Goal: Information Seeking & Learning: Learn about a topic

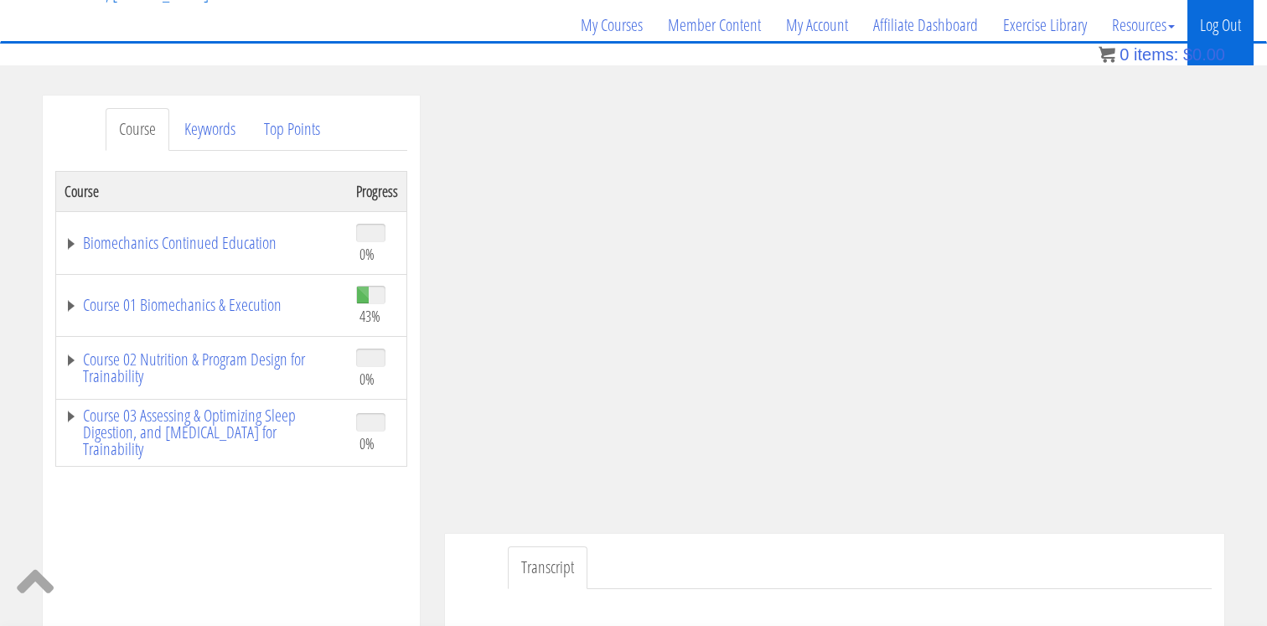
click at [1220, 30] on link "Log Out" at bounding box center [1221, 25] width 66 height 80
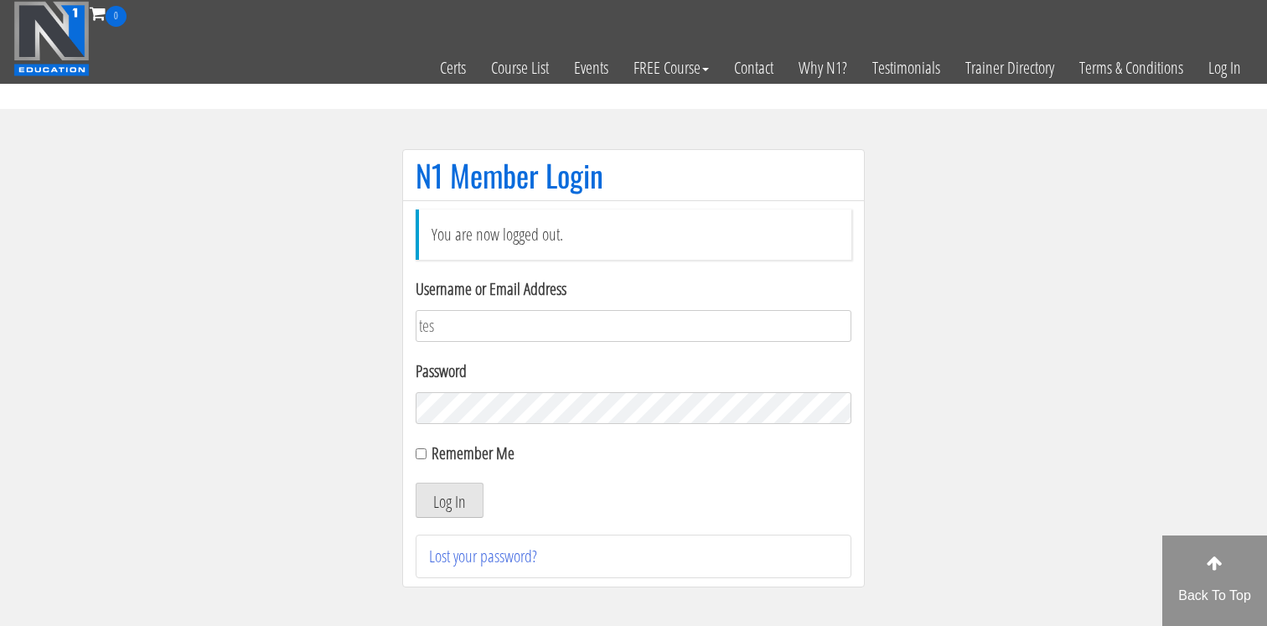
type input "[EMAIL_ADDRESS][DOMAIN_NAME]"
click at [472, 512] on button "Log In" at bounding box center [450, 500] width 68 height 35
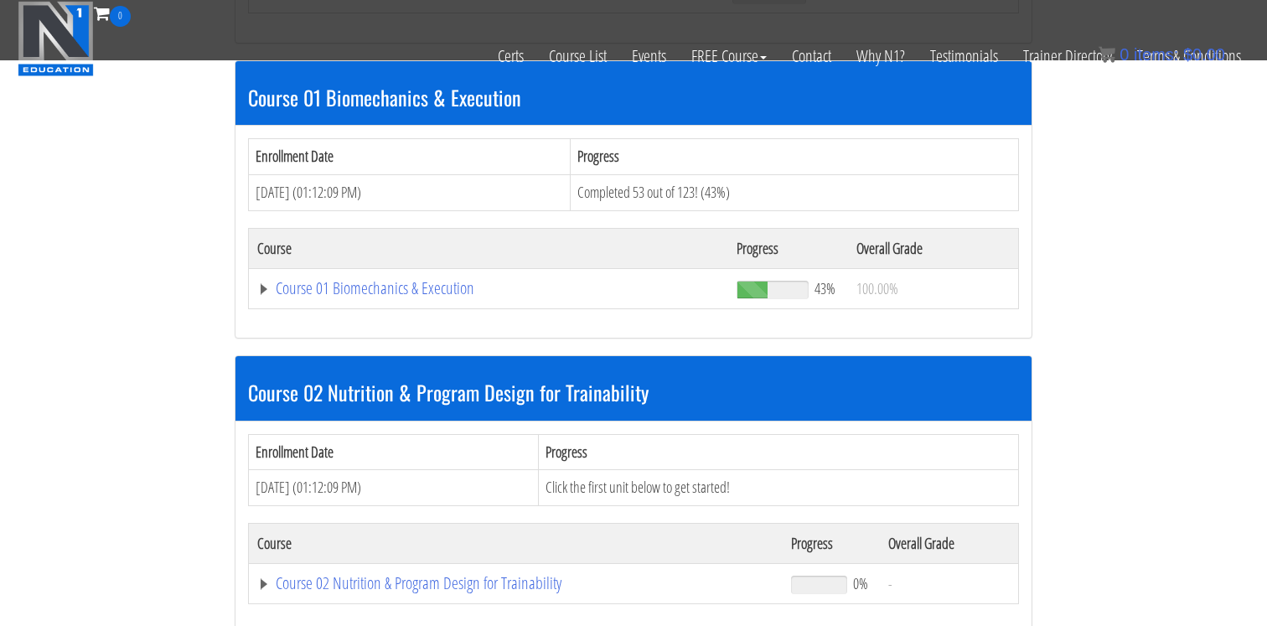
scroll to position [487, 0]
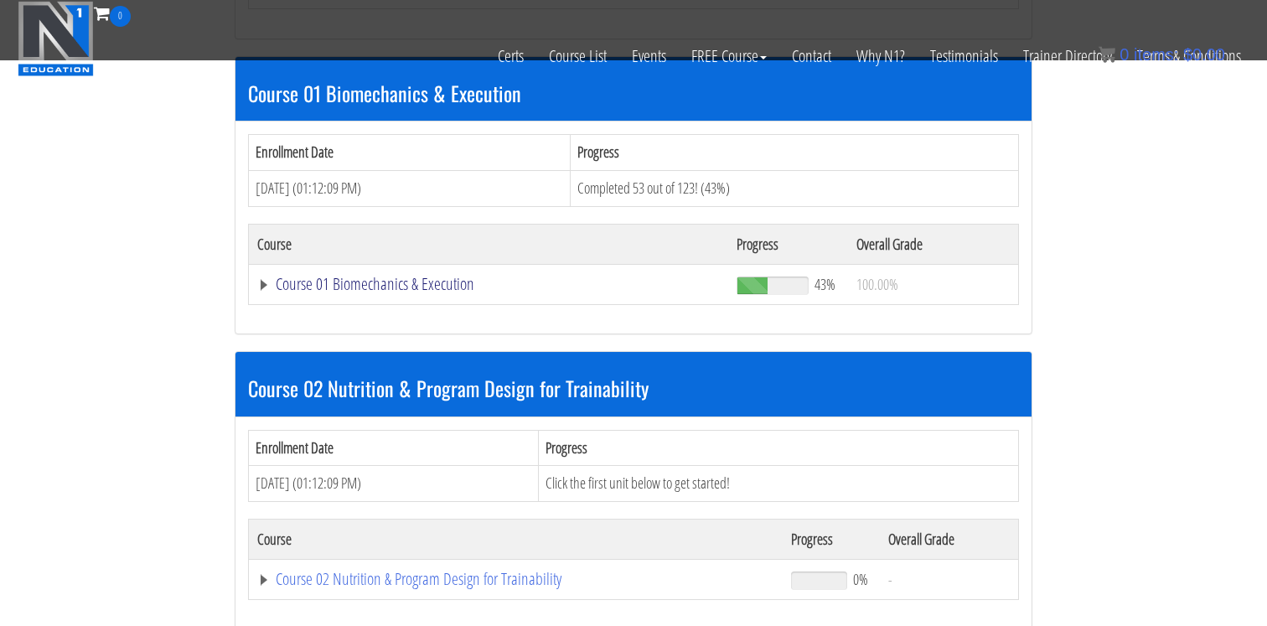
click at [379, 284] on link "Course 01 Biomechanics & Execution" at bounding box center [488, 284] width 463 height 17
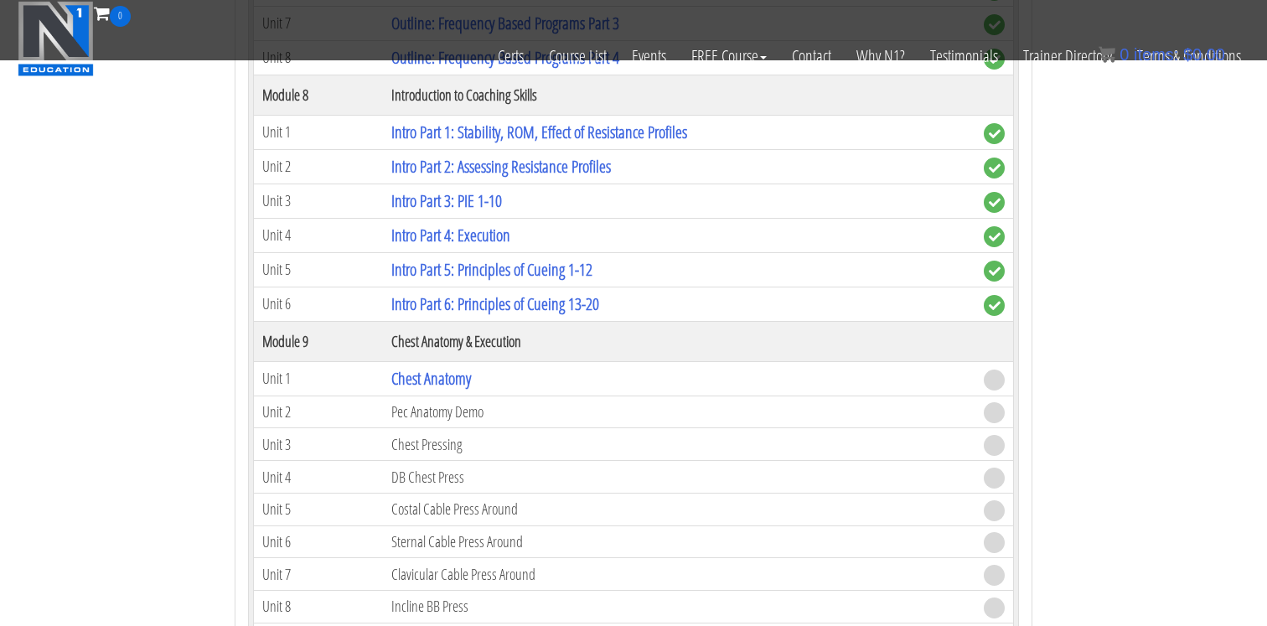
scroll to position [2826, 0]
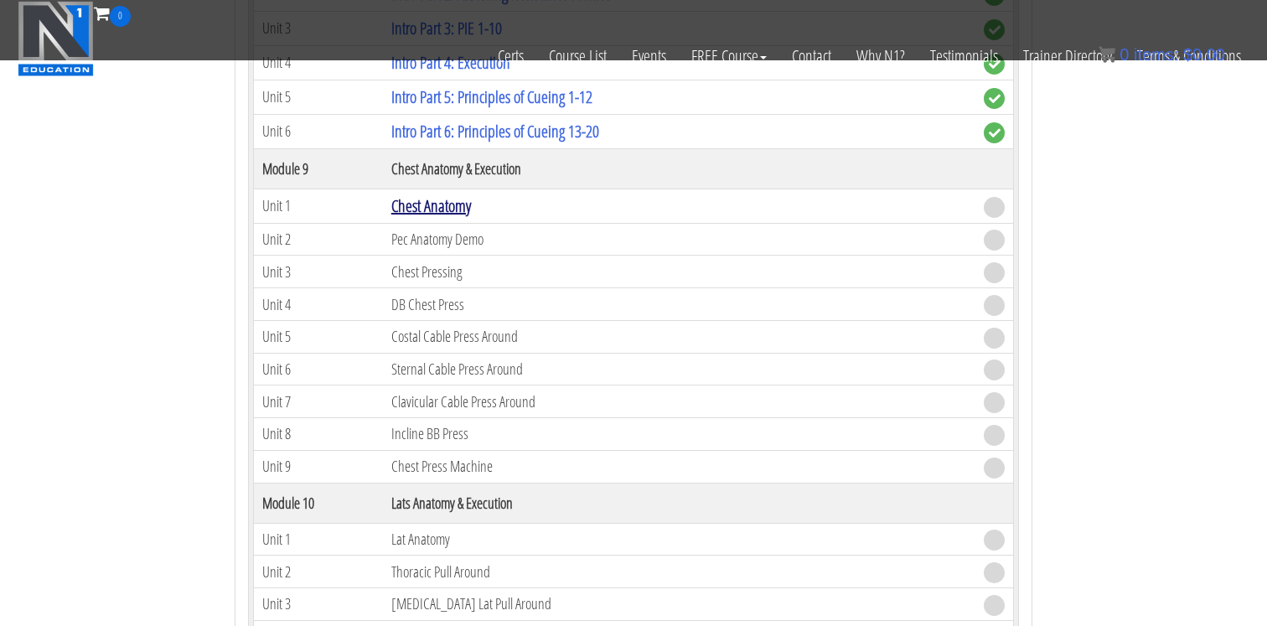
click at [442, 205] on link "Chest Anatomy" at bounding box center [431, 205] width 80 height 23
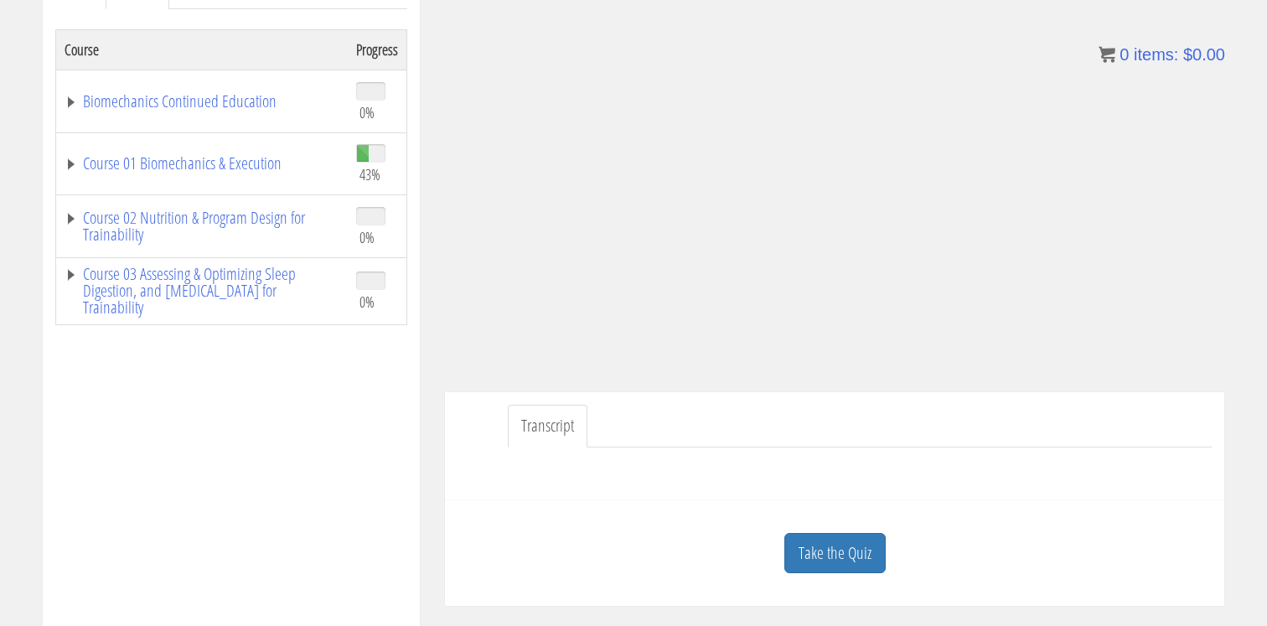
scroll to position [269, 0]
click at [840, 531] on link "Take the Quiz" at bounding box center [835, 550] width 101 height 41
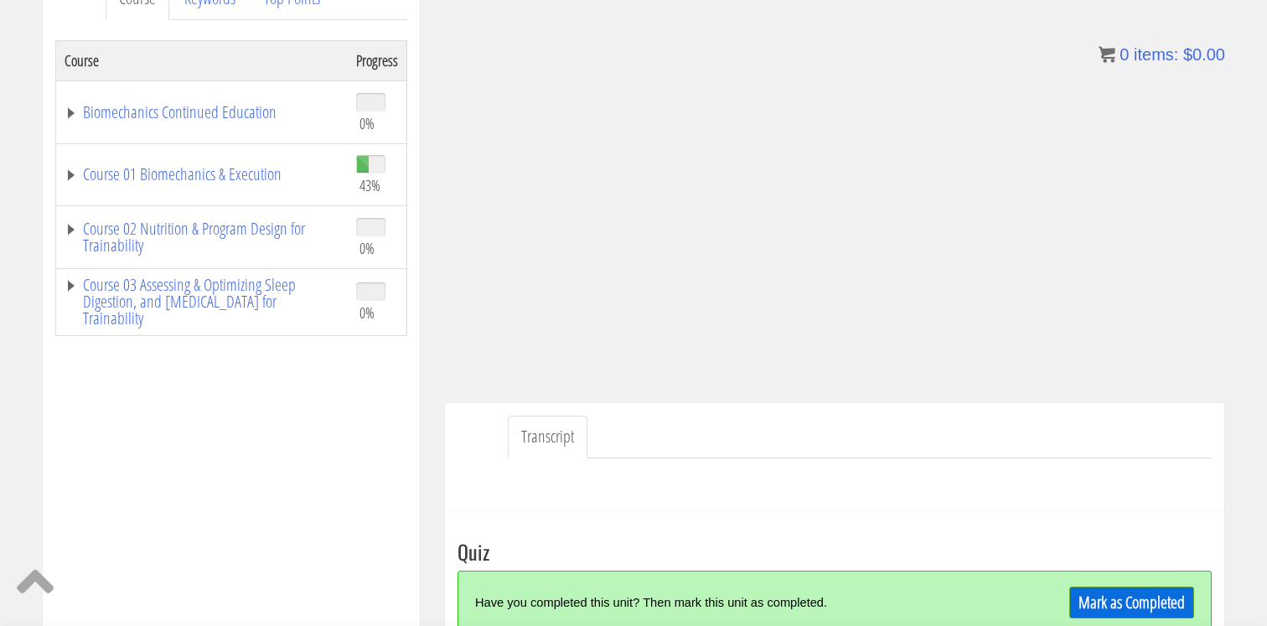
scroll to position [331, 0]
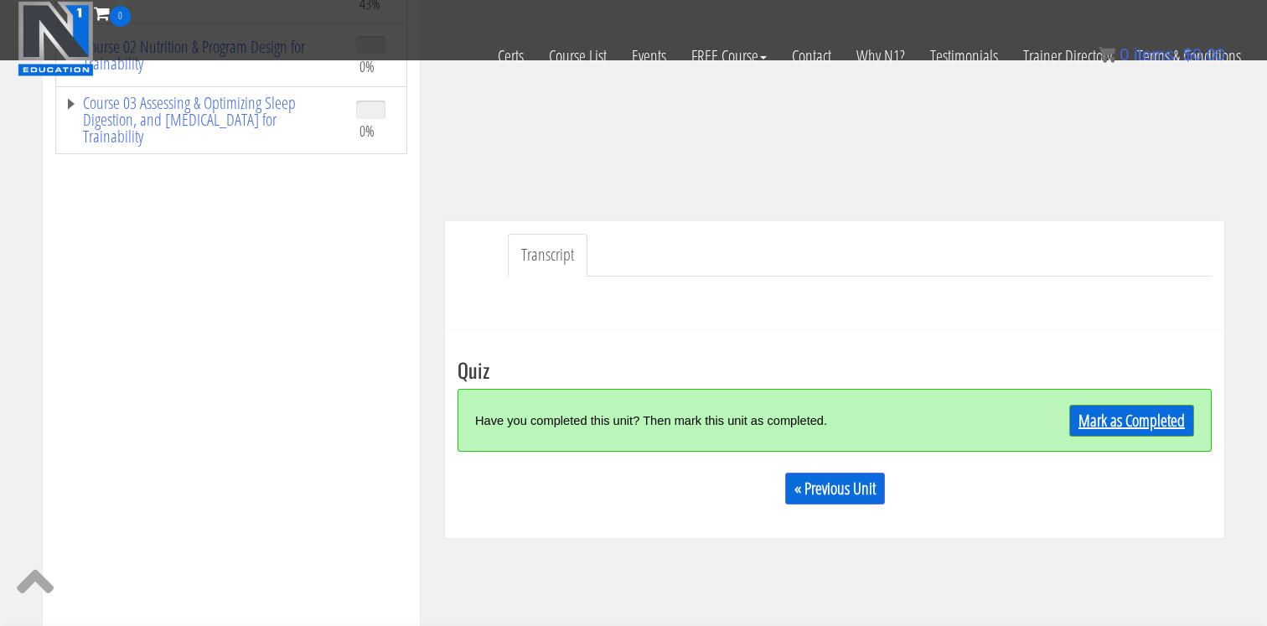
click at [1095, 430] on link "Mark as Completed" at bounding box center [1132, 421] width 125 height 32
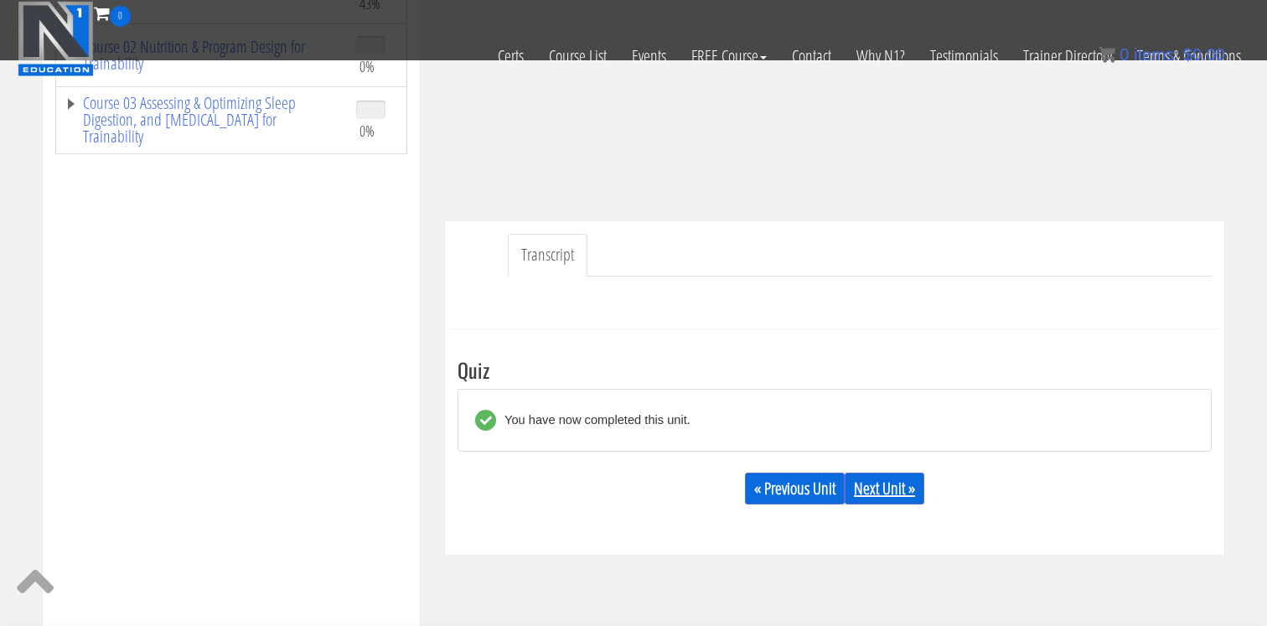
click at [892, 504] on link "Next Unit »" at bounding box center [885, 489] width 80 height 32
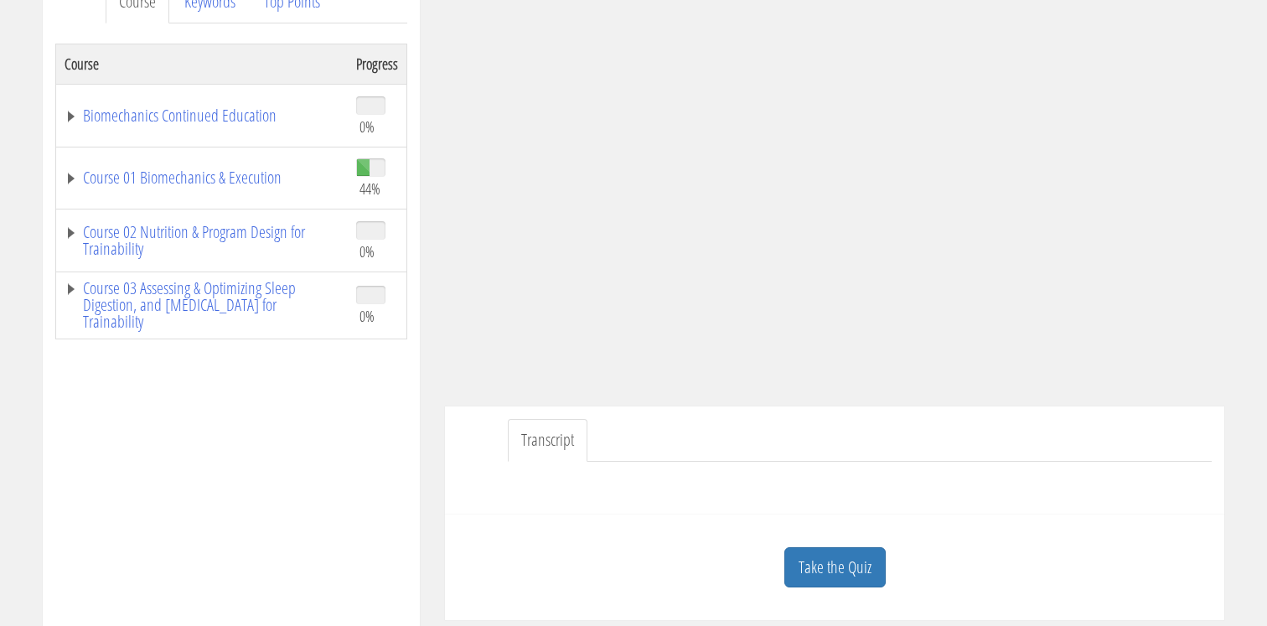
scroll to position [255, 0]
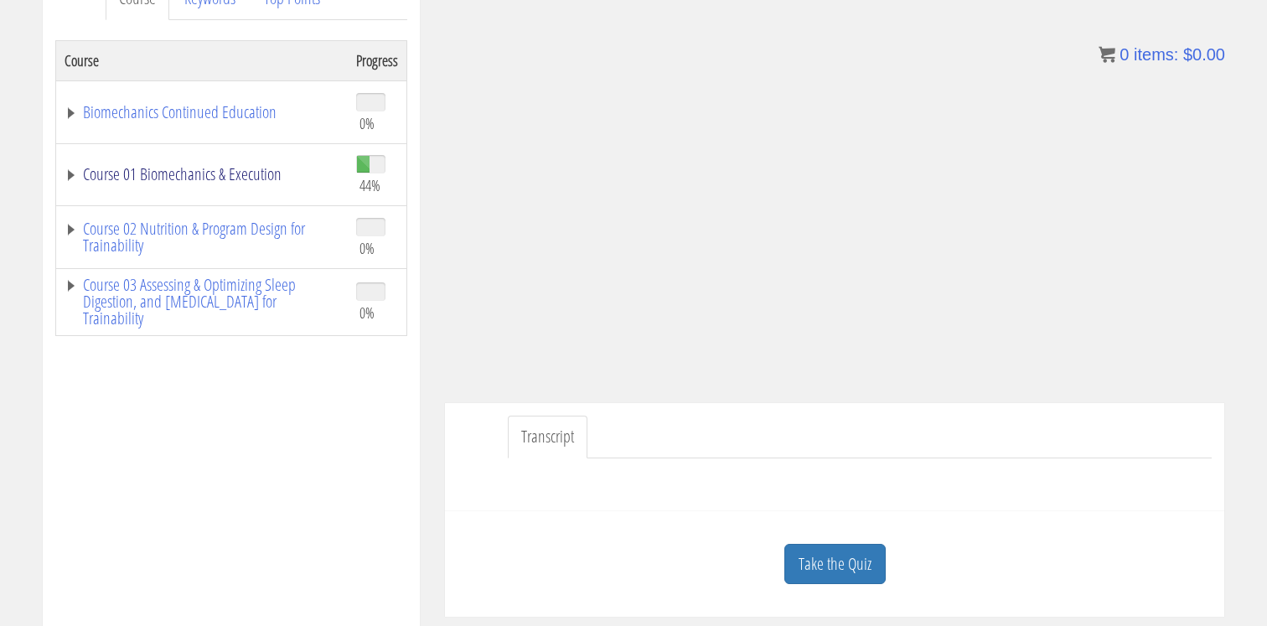
click at [236, 183] on link "Course 01 Biomechanics & Execution" at bounding box center [202, 174] width 275 height 17
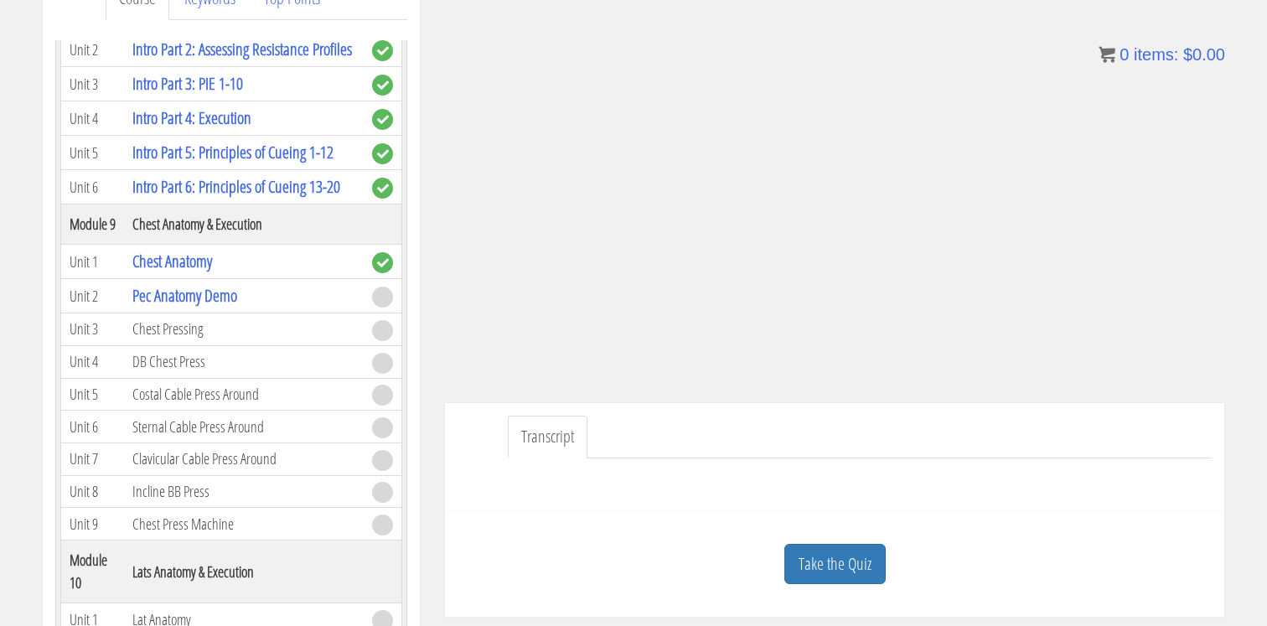
scroll to position [2559, 0]
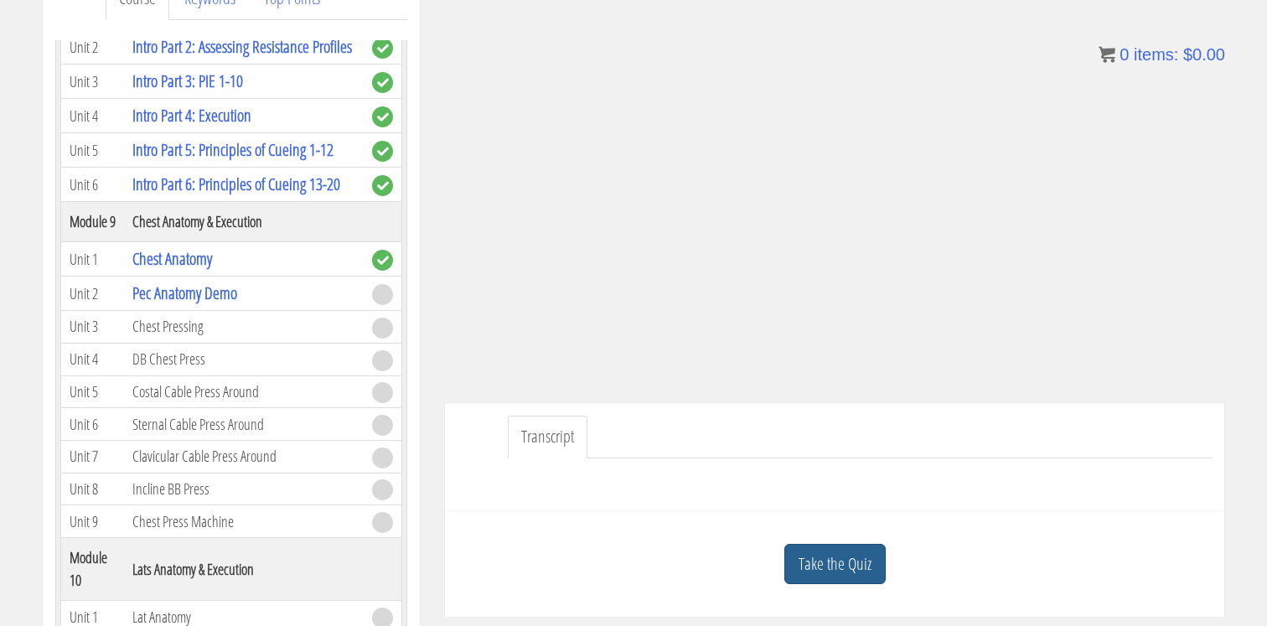
click at [827, 562] on link "Take the Quiz" at bounding box center [835, 564] width 101 height 41
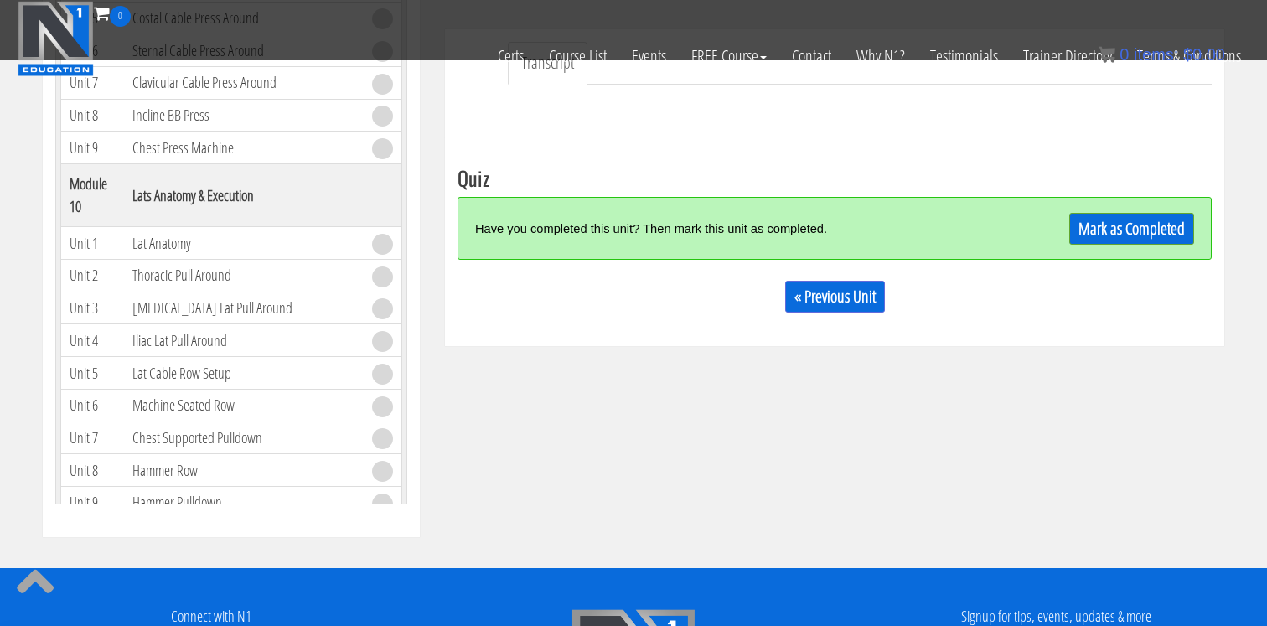
scroll to position [495, 0]
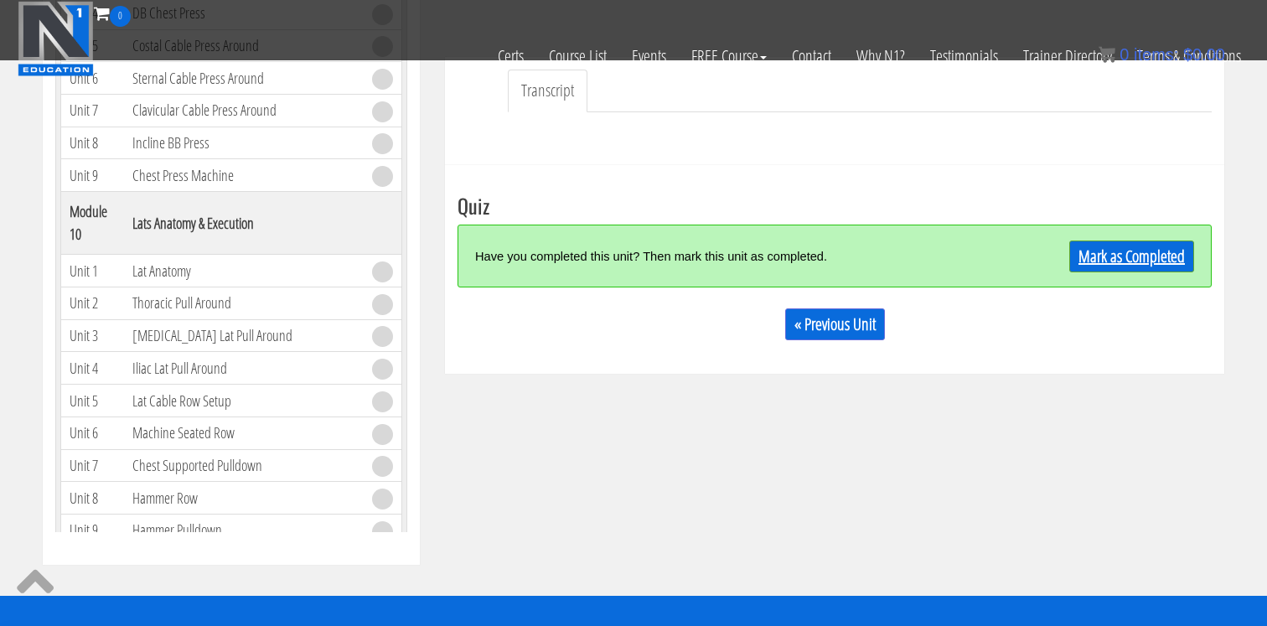
click at [1093, 264] on link "Mark as Completed" at bounding box center [1132, 257] width 125 height 32
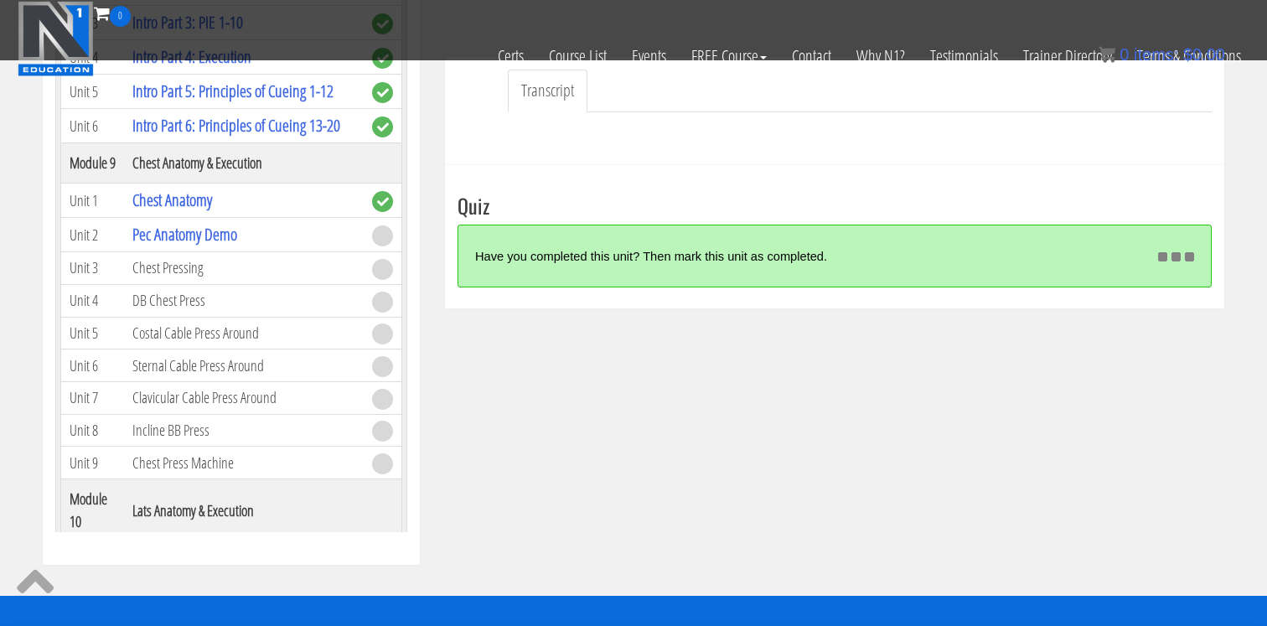
scroll to position [2275, 0]
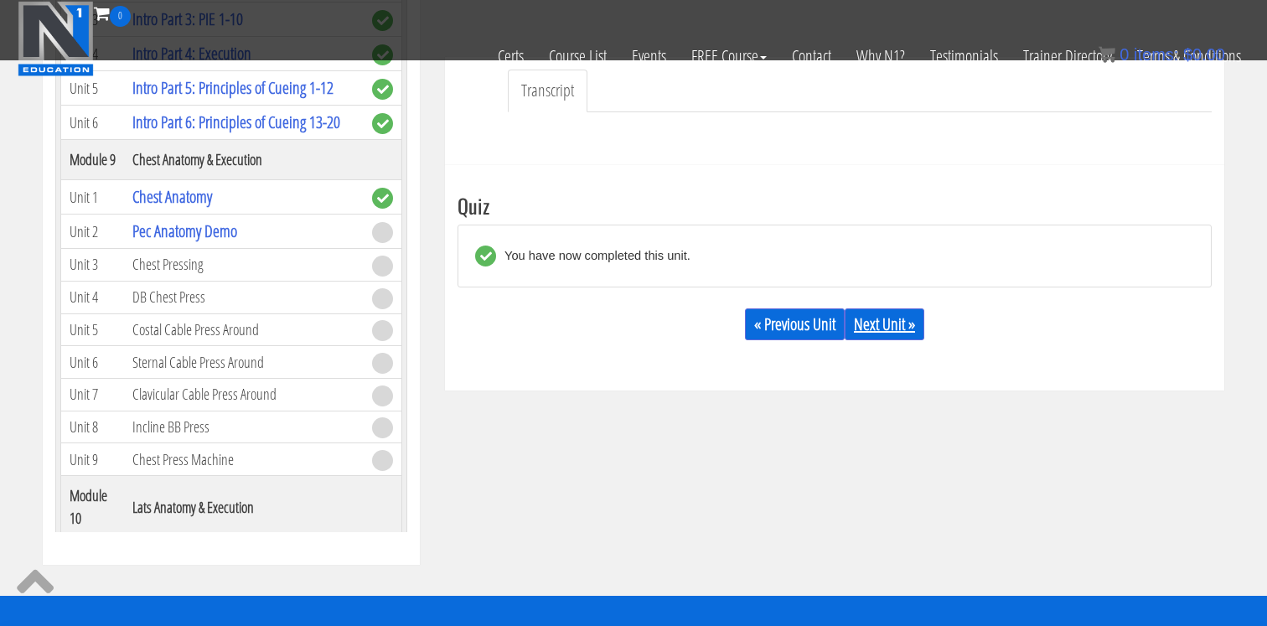
click at [886, 319] on link "Next Unit »" at bounding box center [885, 324] width 80 height 32
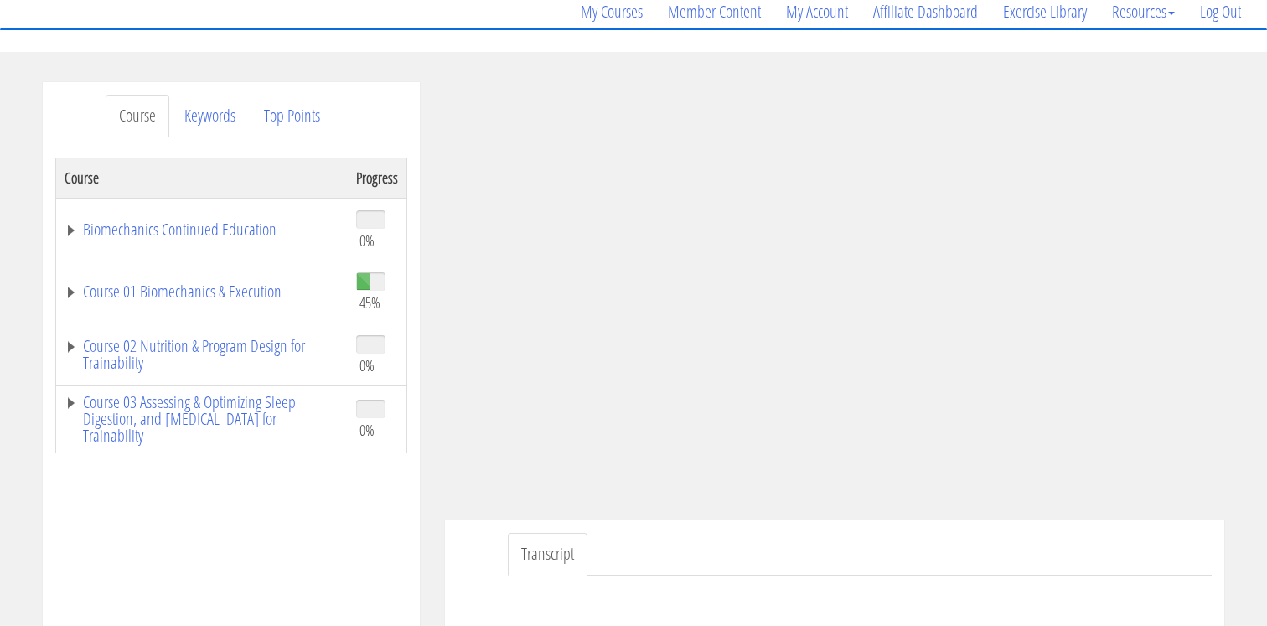
scroll to position [136, 0]
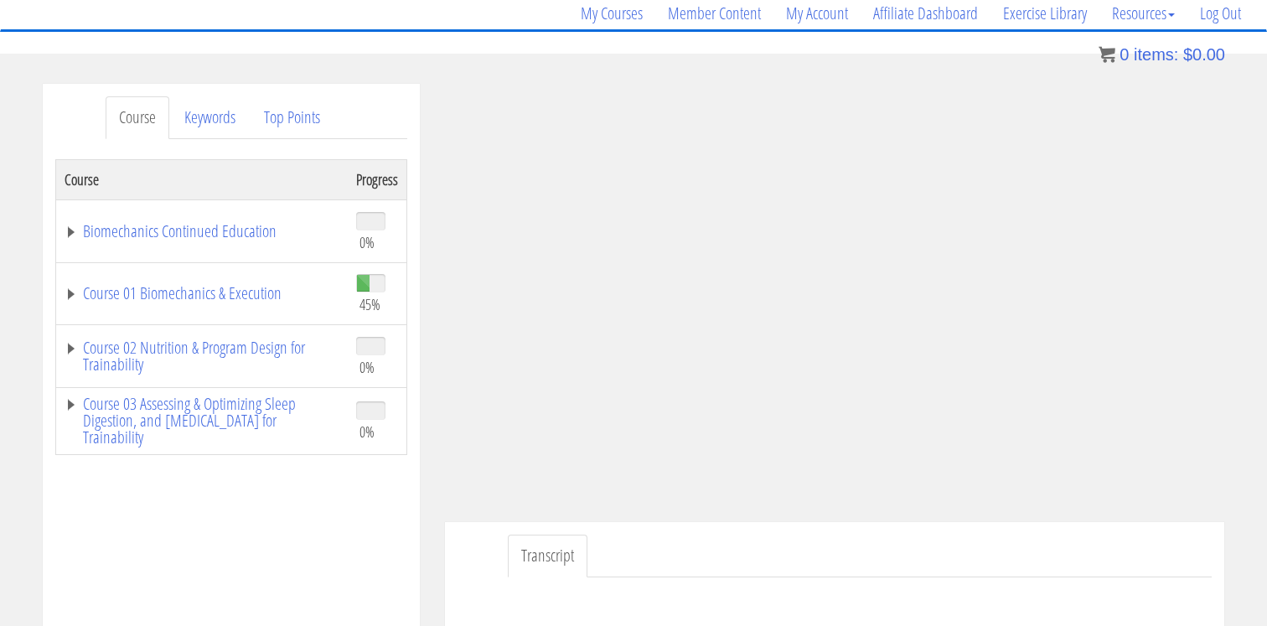
click at [659, 537] on ul "Transcript" at bounding box center [860, 556] width 704 height 43
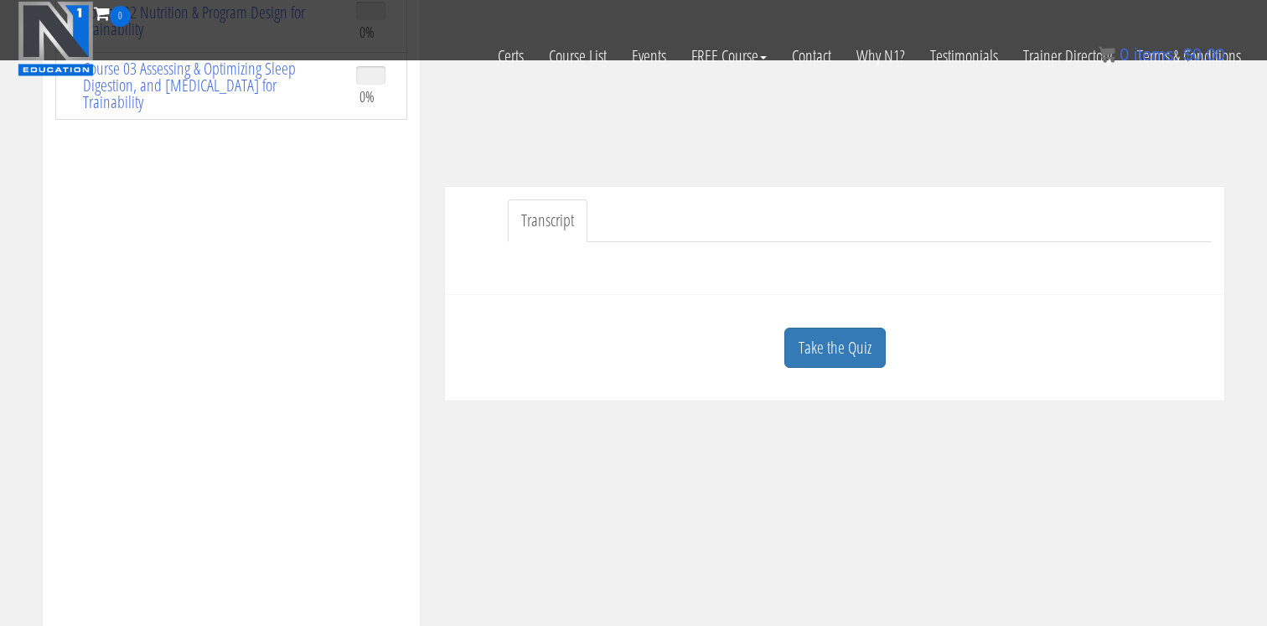
scroll to position [393, 0]
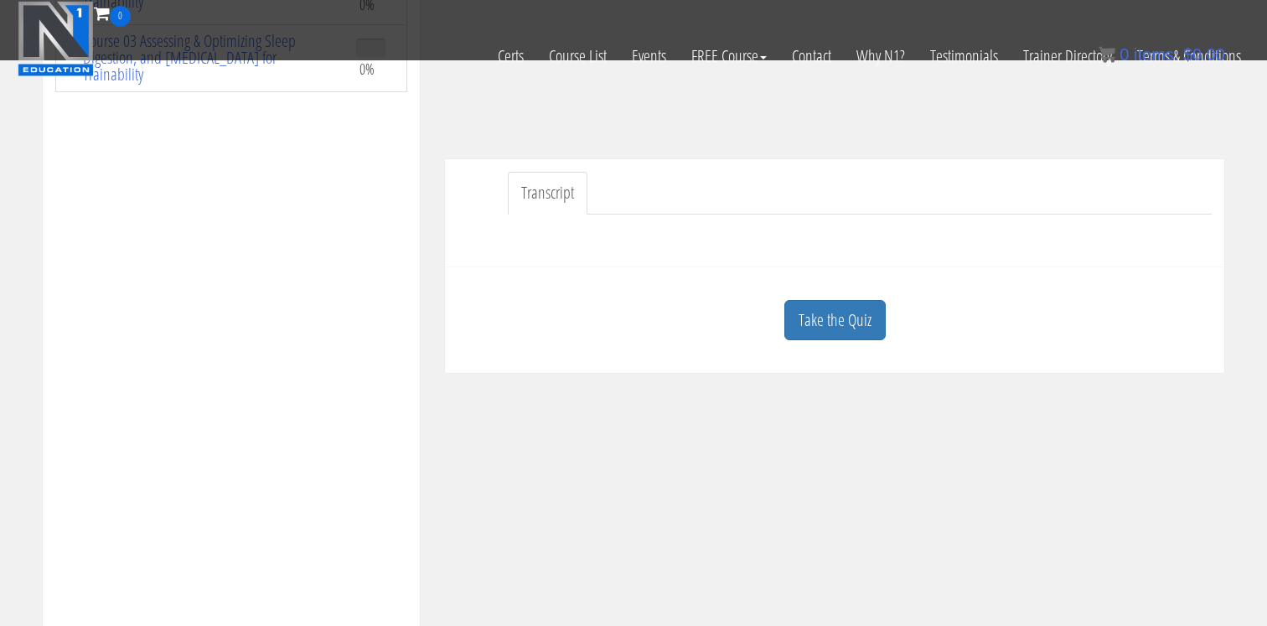
click at [822, 342] on div "Take the Quiz" at bounding box center [835, 320] width 754 height 81
click at [821, 319] on link "Take the Quiz" at bounding box center [835, 320] width 101 height 41
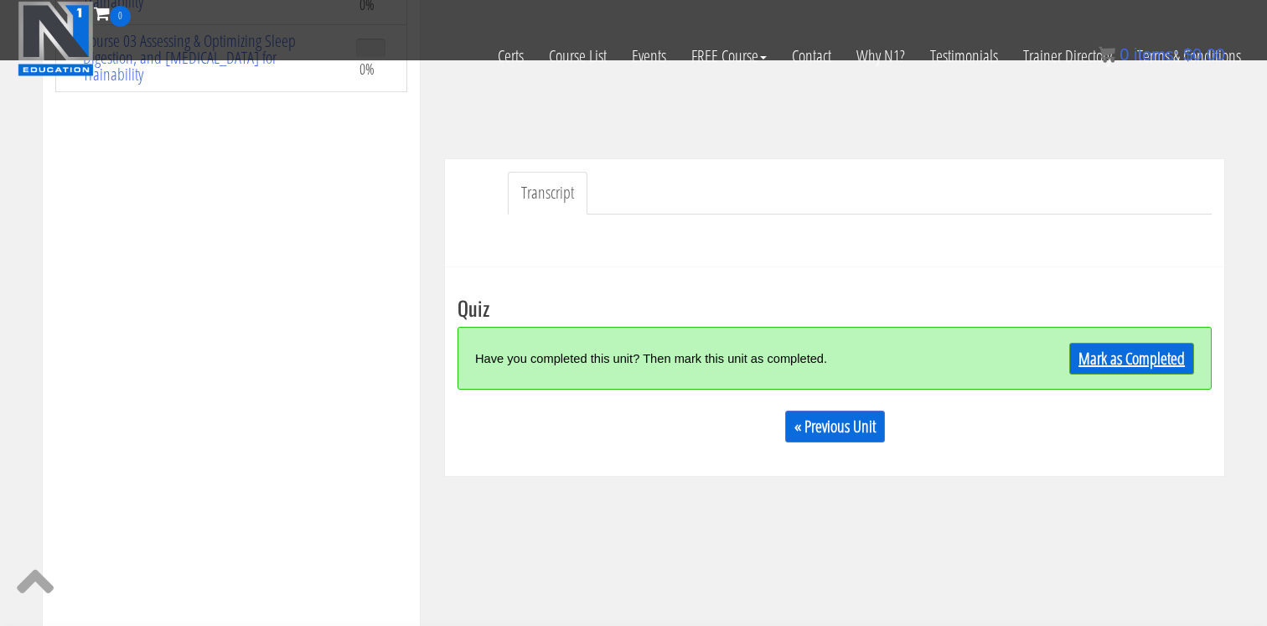
click at [1159, 367] on link "Mark as Completed" at bounding box center [1132, 359] width 125 height 32
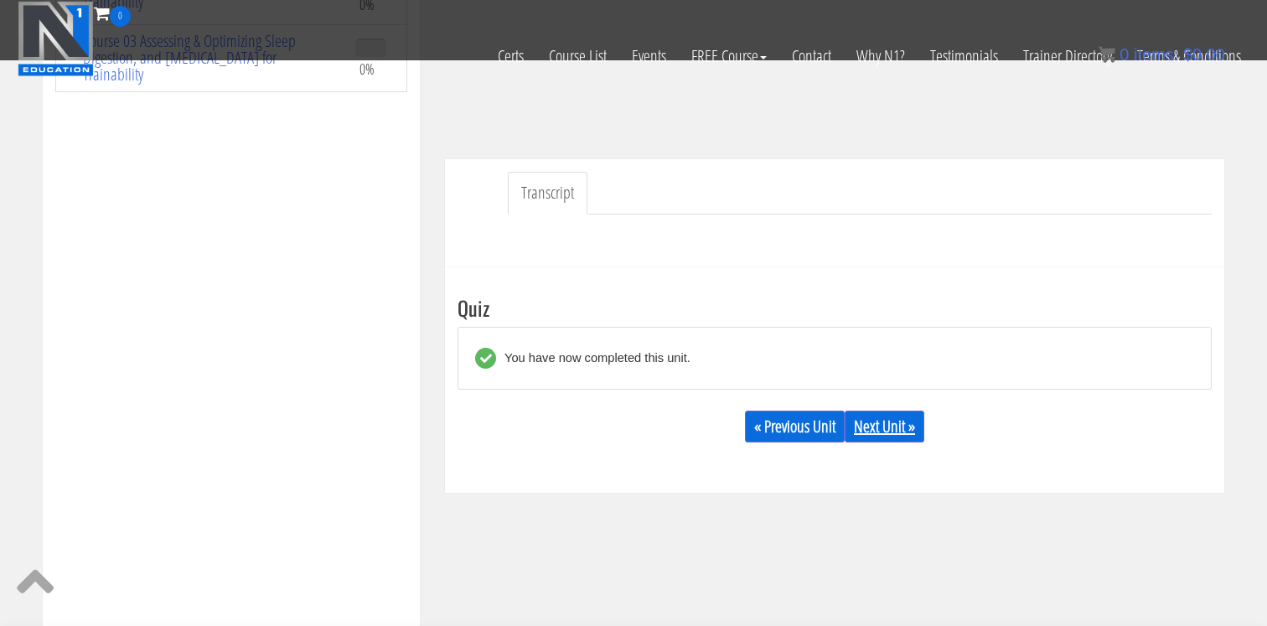
click at [892, 422] on link "Next Unit »" at bounding box center [885, 427] width 80 height 32
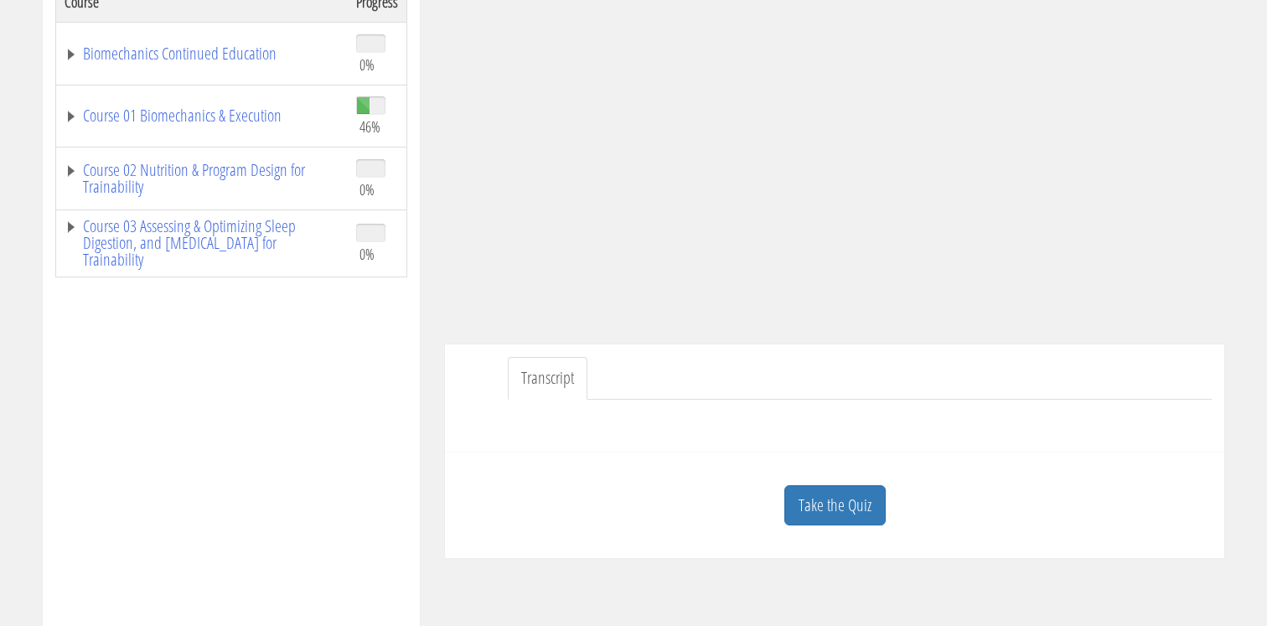
scroll to position [319, 0]
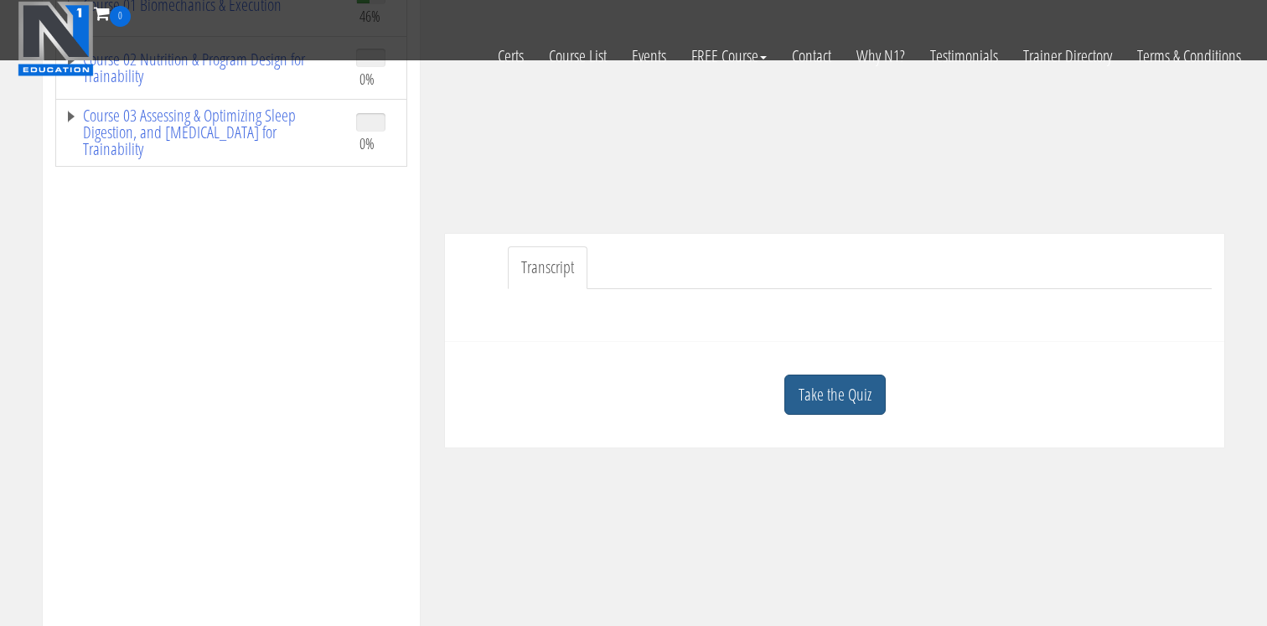
click at [873, 400] on link "Take the Quiz" at bounding box center [835, 395] width 101 height 41
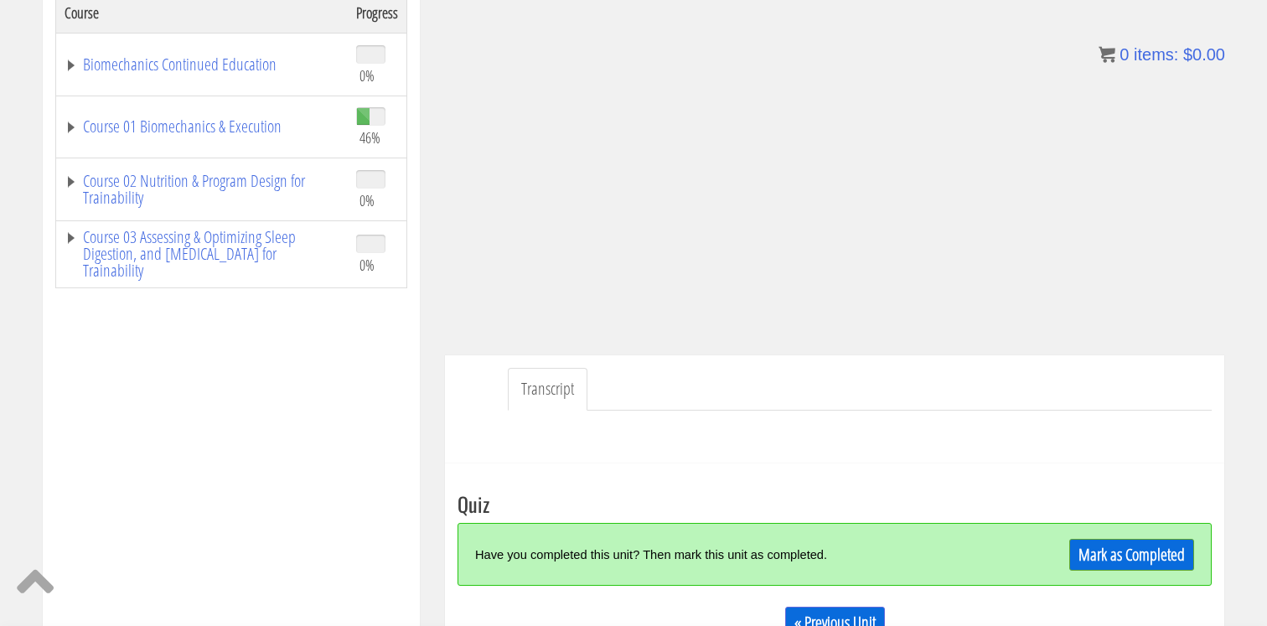
scroll to position [329, 0]
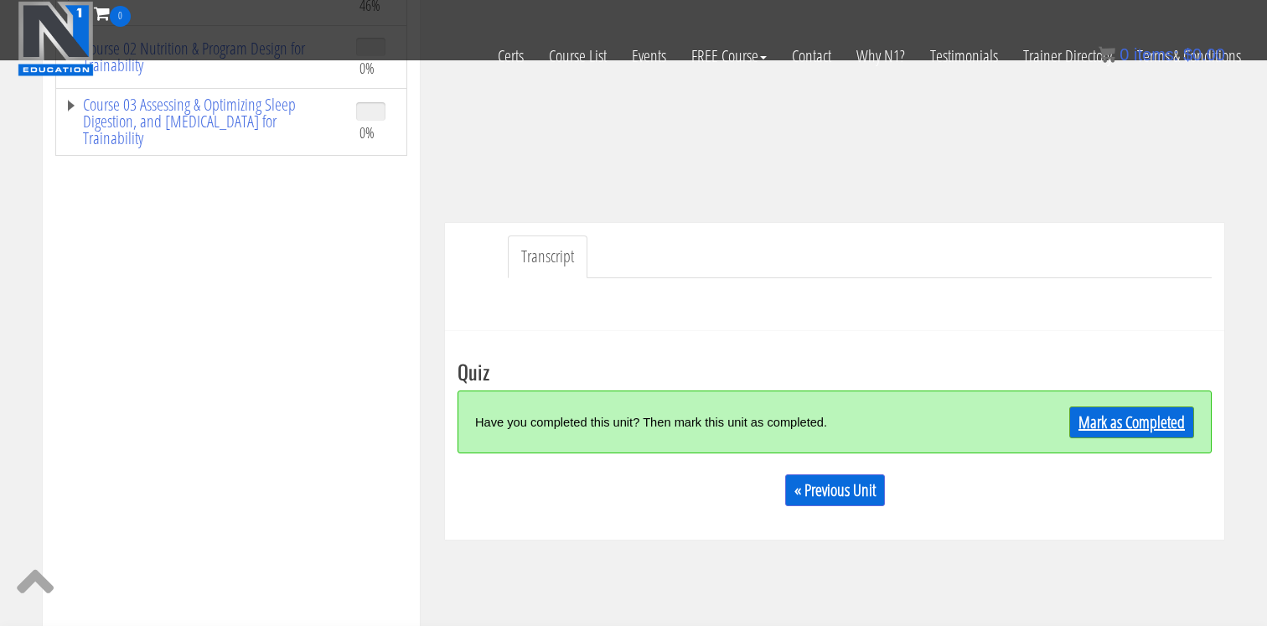
click at [1085, 423] on link "Mark as Completed" at bounding box center [1132, 423] width 125 height 32
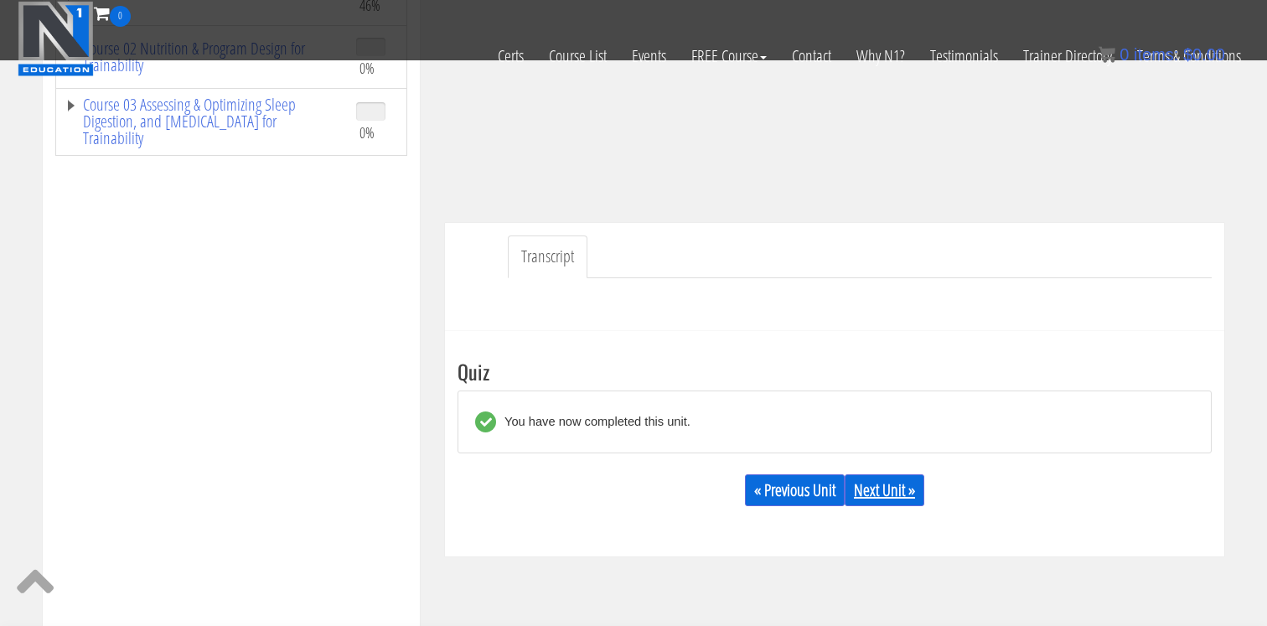
click at [887, 498] on link "Next Unit »" at bounding box center [885, 490] width 80 height 32
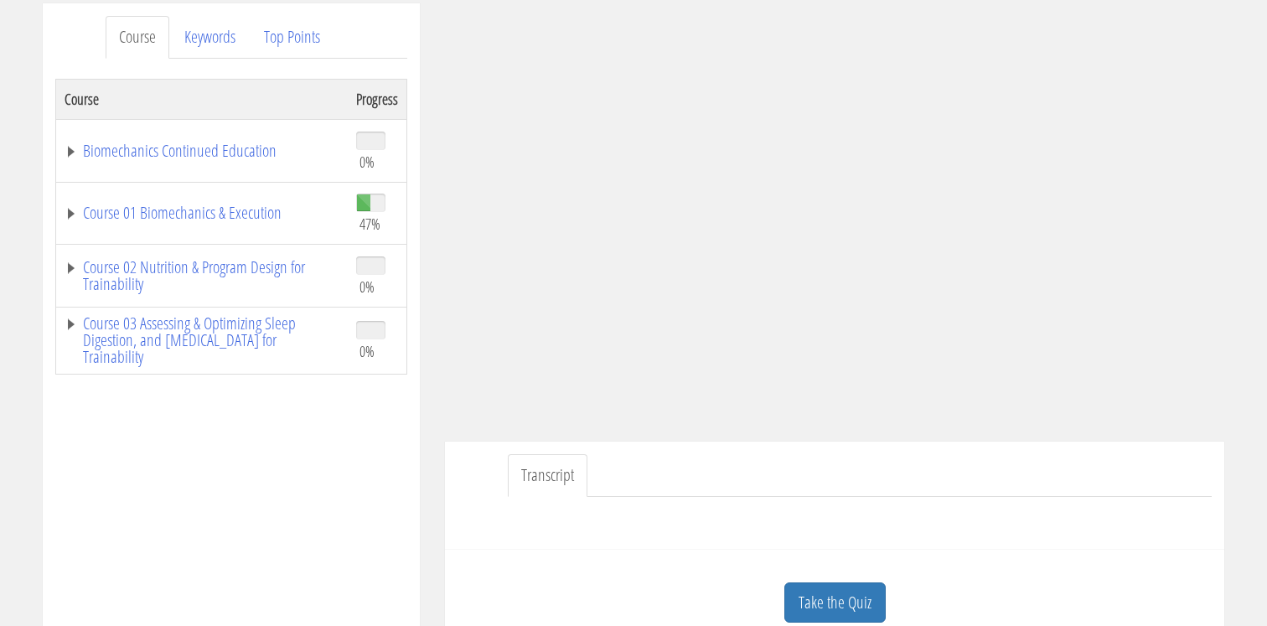
scroll to position [217, 0]
click at [832, 585] on link "Take the Quiz" at bounding box center [835, 602] width 101 height 41
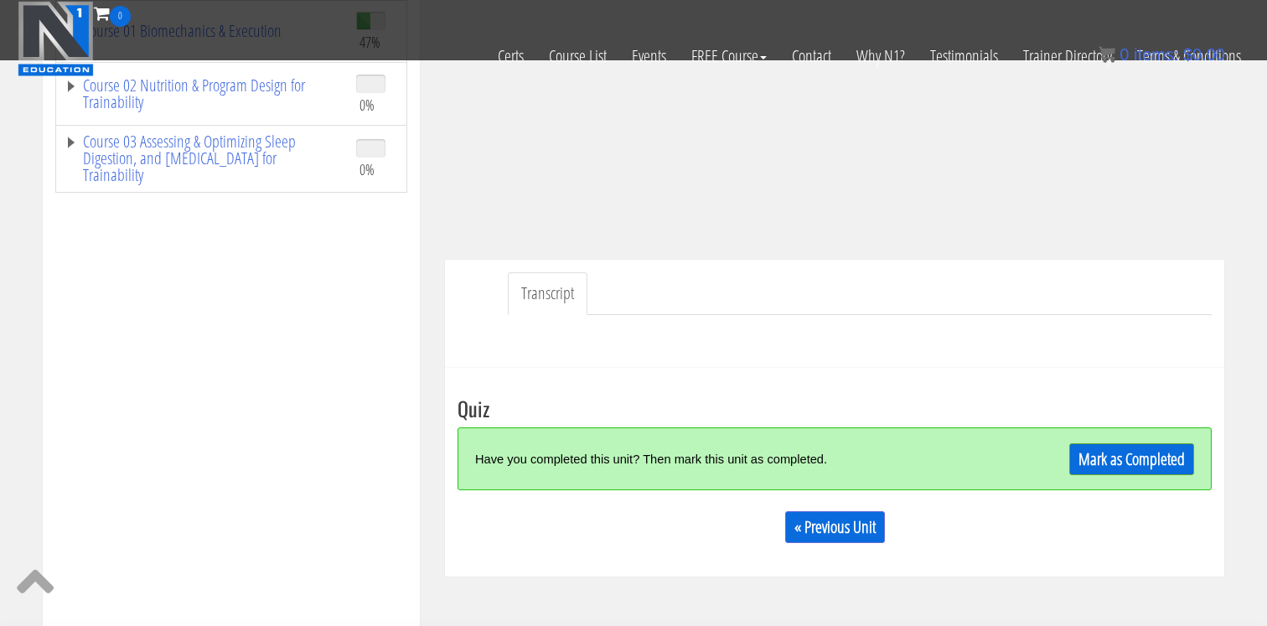
scroll to position [298, 0]
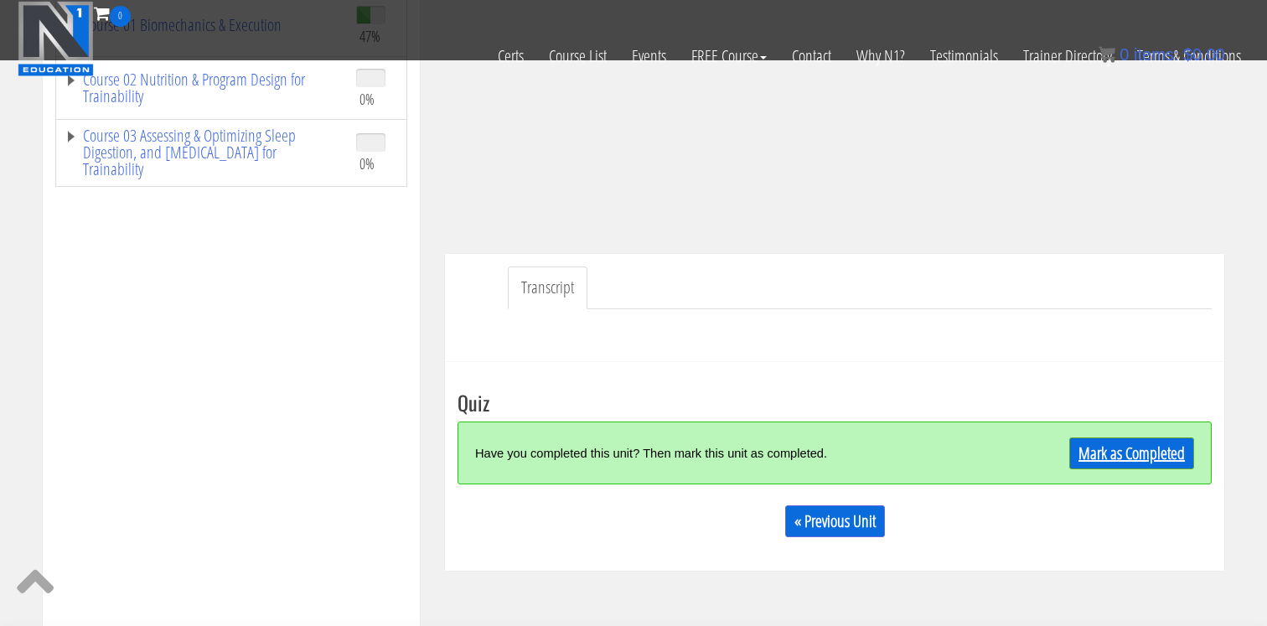
click at [1121, 454] on link "Mark as Completed" at bounding box center [1132, 454] width 125 height 32
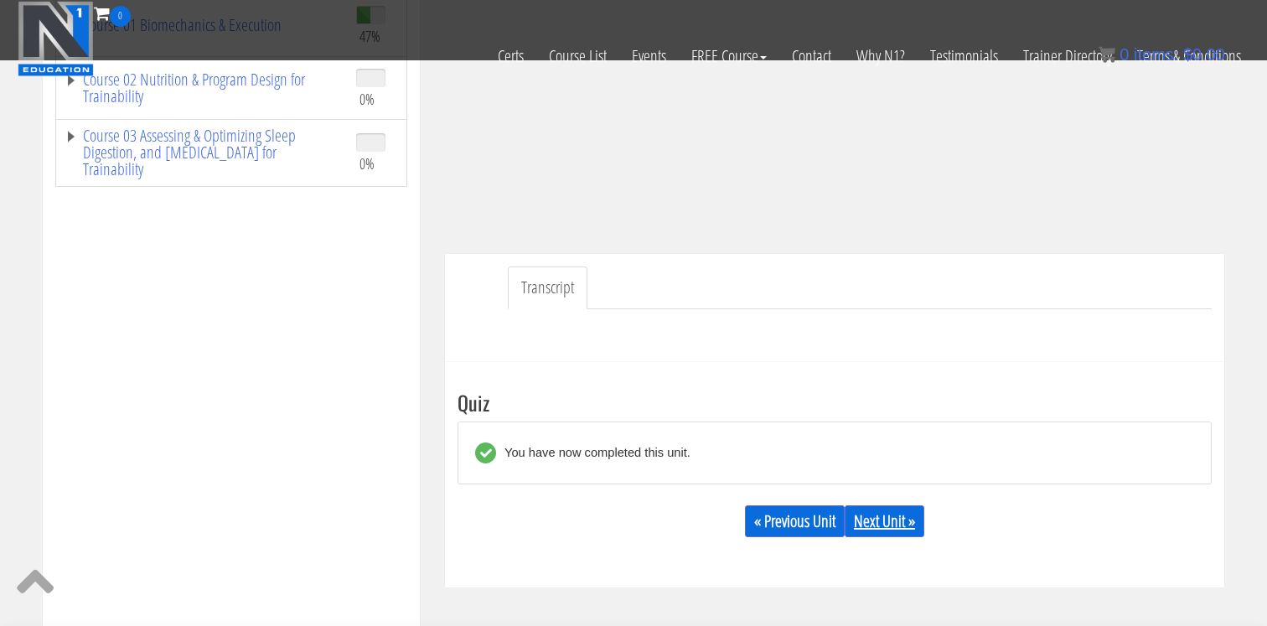
click at [899, 517] on link "Next Unit »" at bounding box center [885, 521] width 80 height 32
